Goal: Task Accomplishment & Management: Use online tool/utility

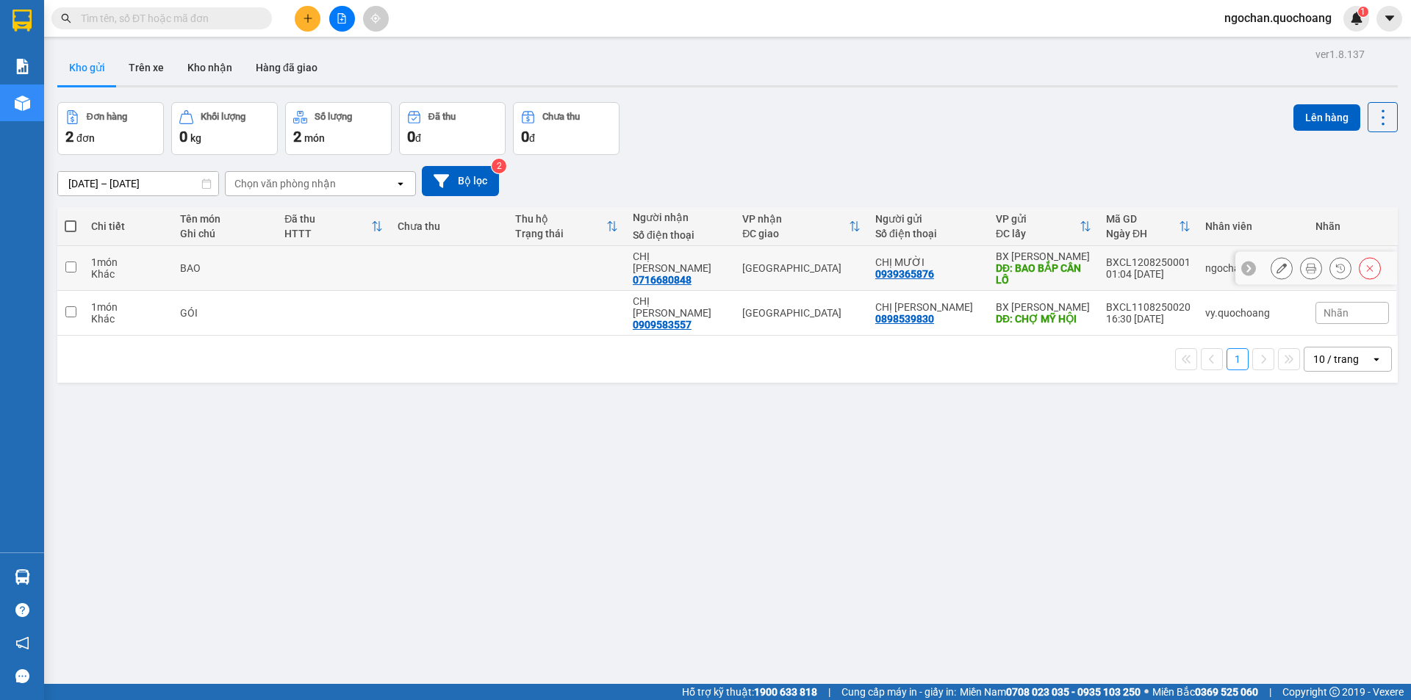
click at [77, 267] on td at bounding box center [70, 268] width 26 height 45
checkbox input "true"
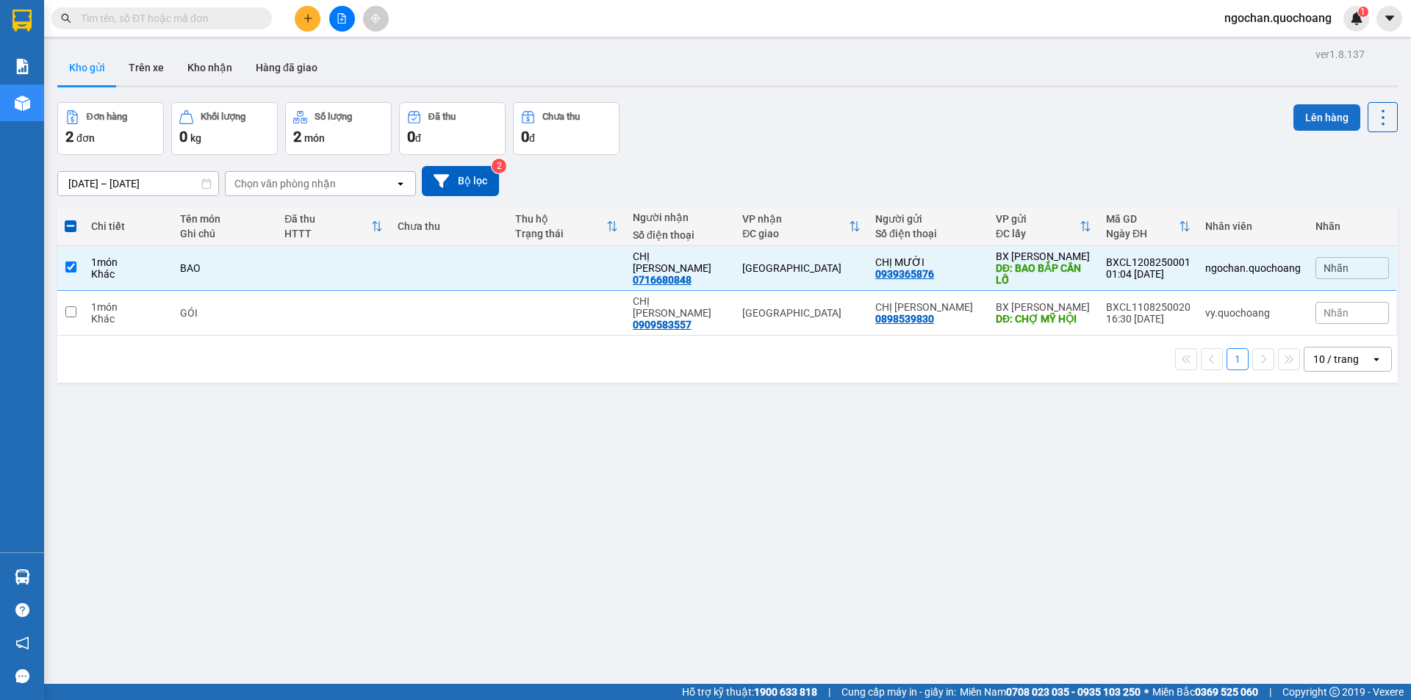
click at [1334, 118] on button "Lên hàng" at bounding box center [1326, 117] width 67 height 26
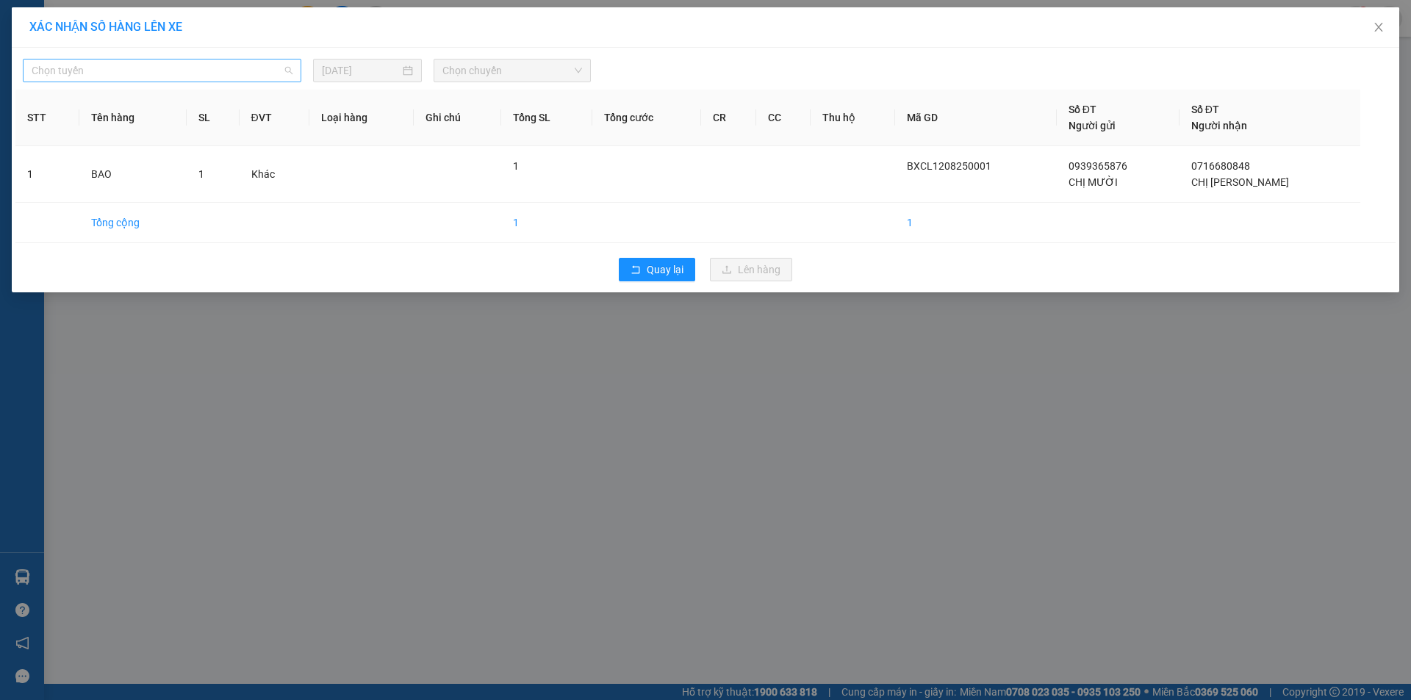
click at [291, 76] on span "Chọn tuyến" at bounding box center [162, 71] width 261 height 22
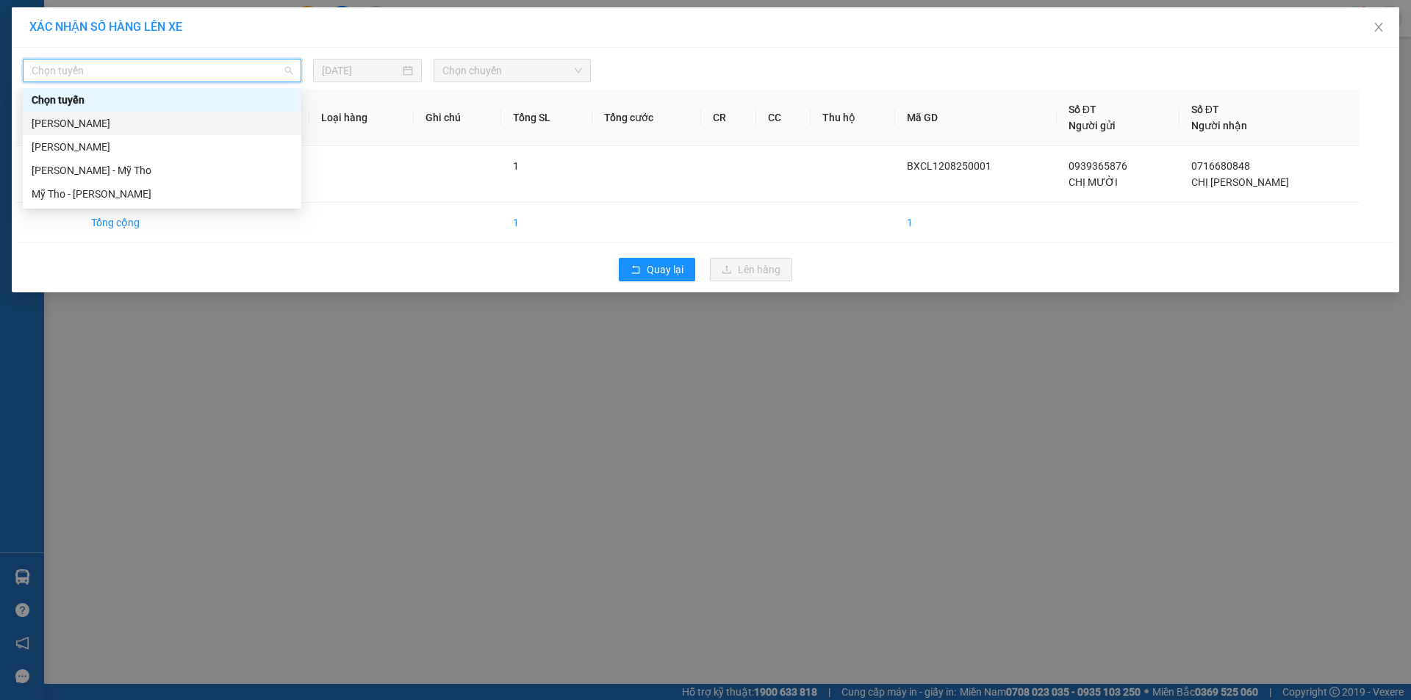
click at [181, 124] on div "[PERSON_NAME]" at bounding box center [162, 123] width 261 height 16
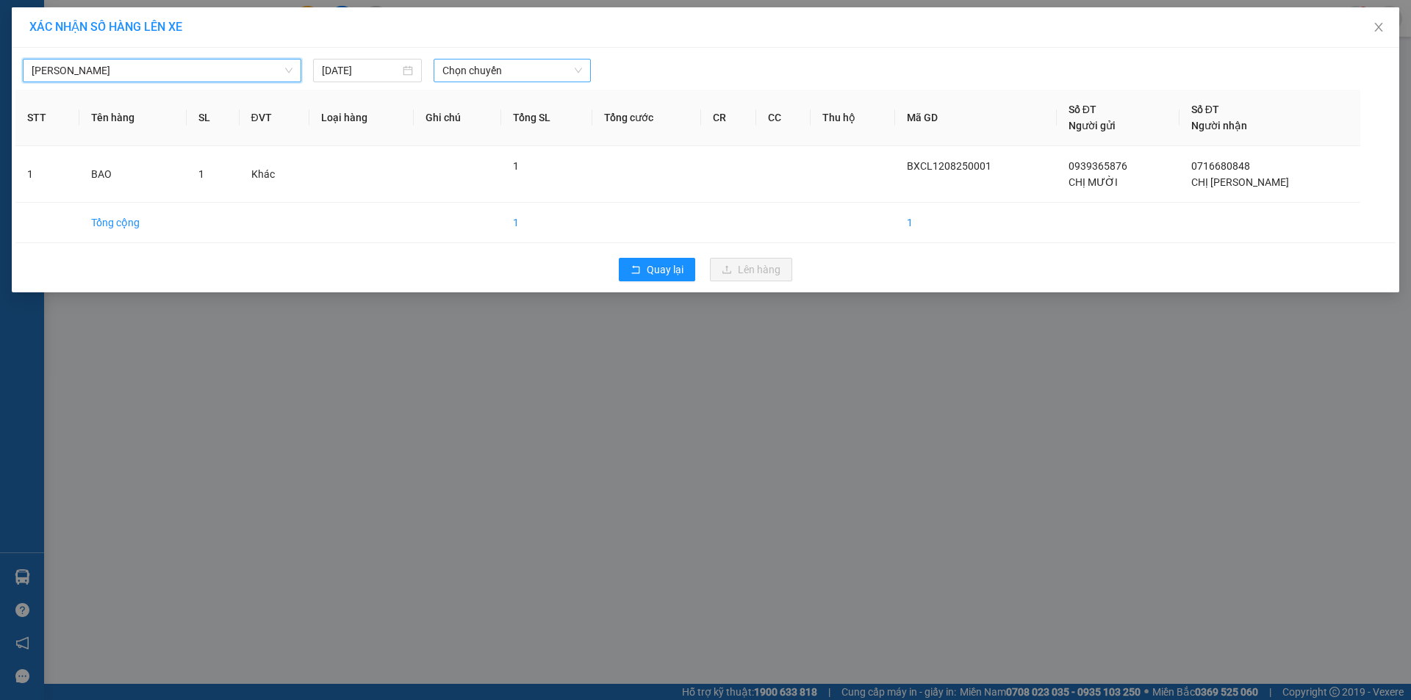
click at [577, 73] on span "Chọn chuyến" at bounding box center [512, 71] width 140 height 22
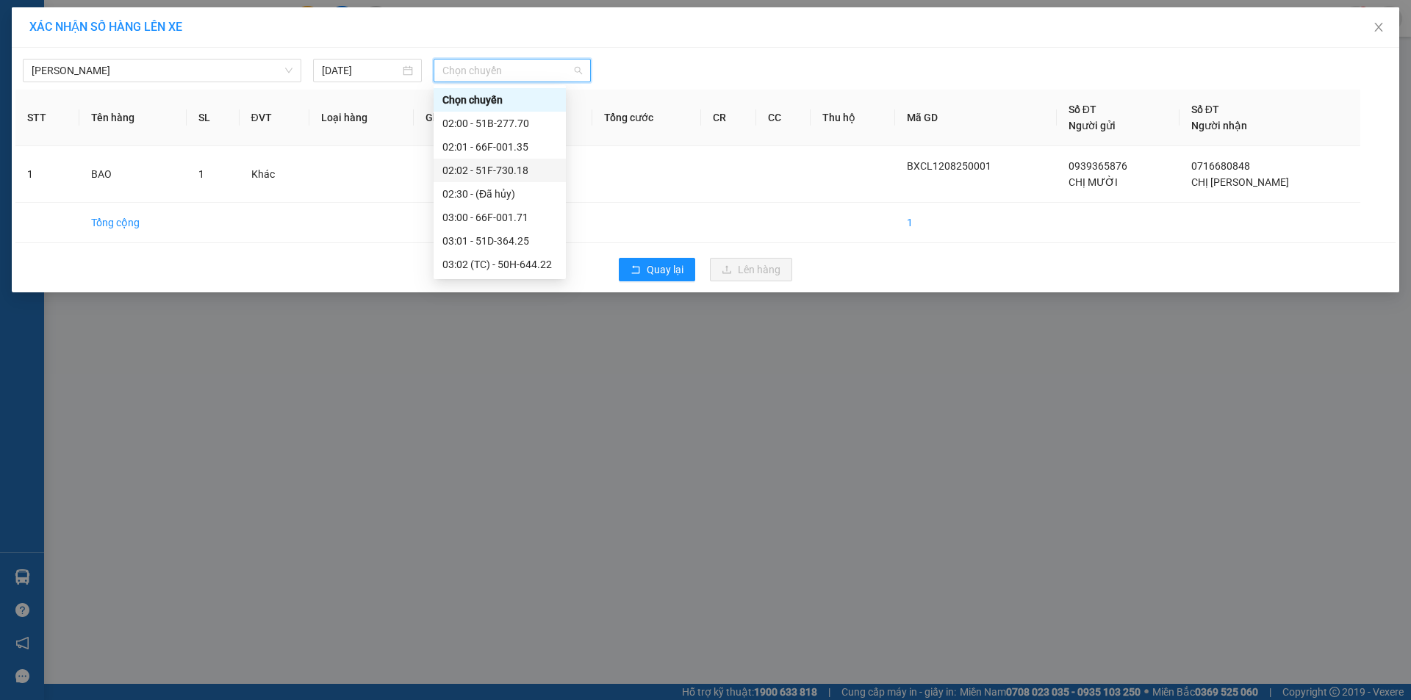
click at [513, 165] on div "02:02 - 51F-730.18" at bounding box center [499, 170] width 115 height 16
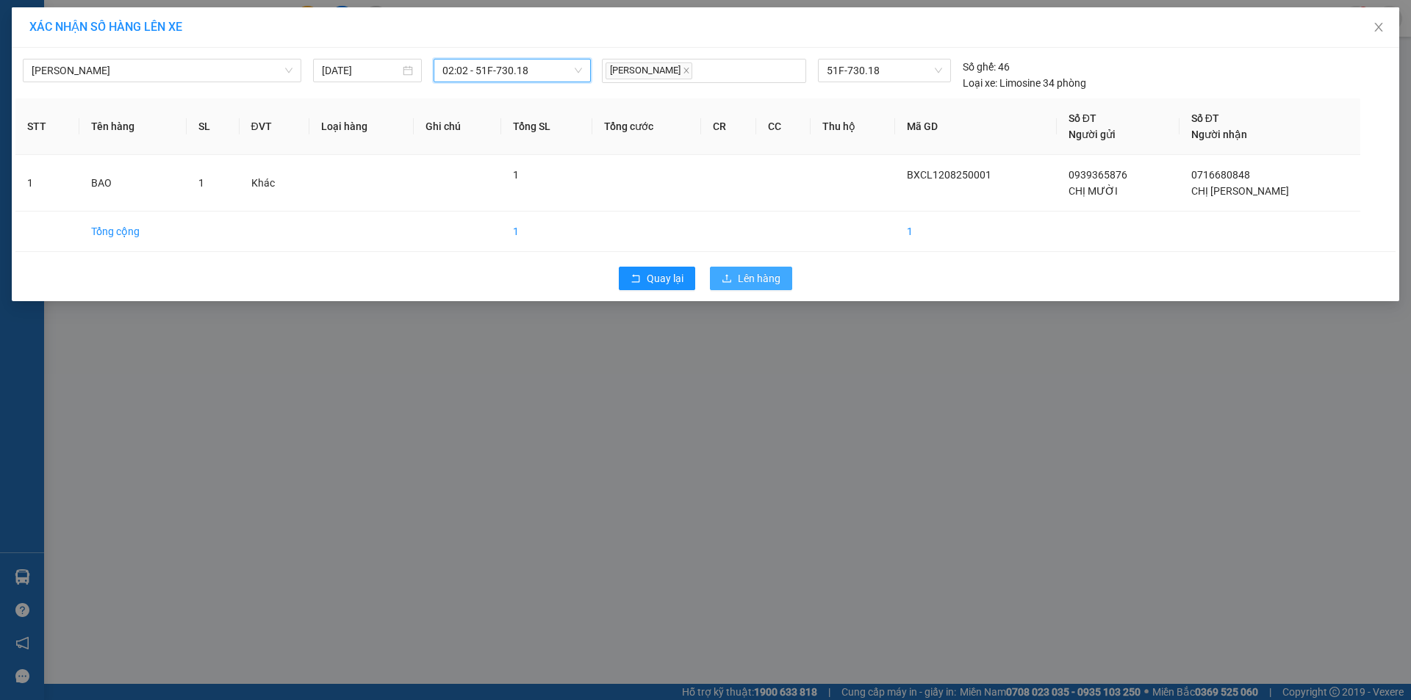
click at [762, 273] on span "Lên hàng" at bounding box center [759, 278] width 43 height 16
